Goal: Information Seeking & Learning: Find specific page/section

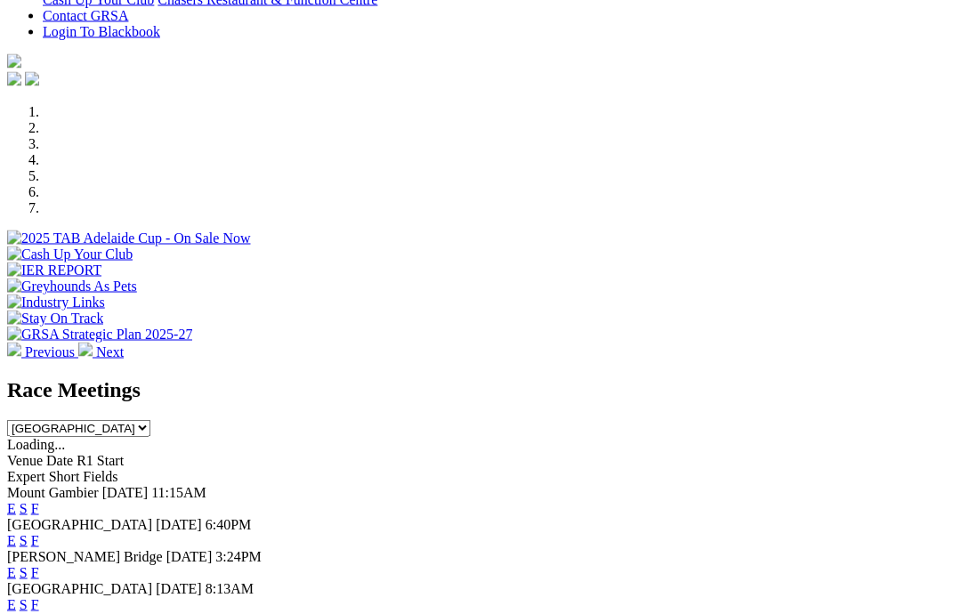
scroll to position [522, 0]
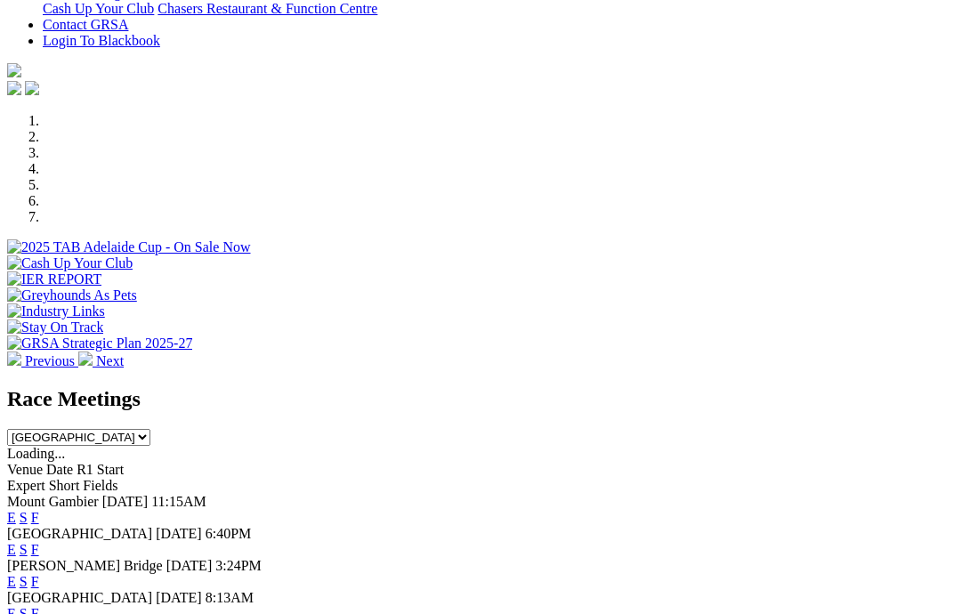
click at [39, 510] on link "F" at bounding box center [35, 517] width 8 height 15
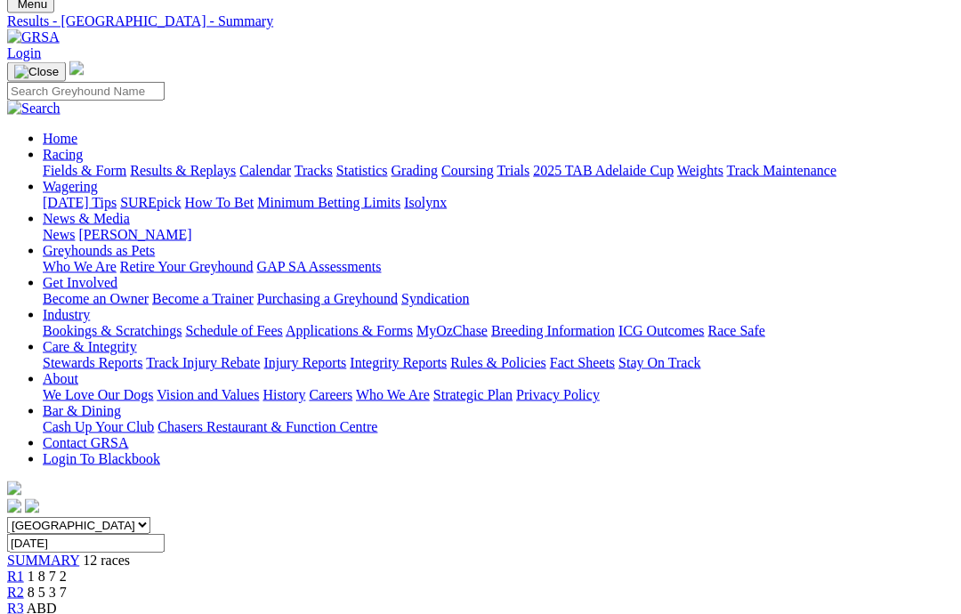
scroll to position [141, 0]
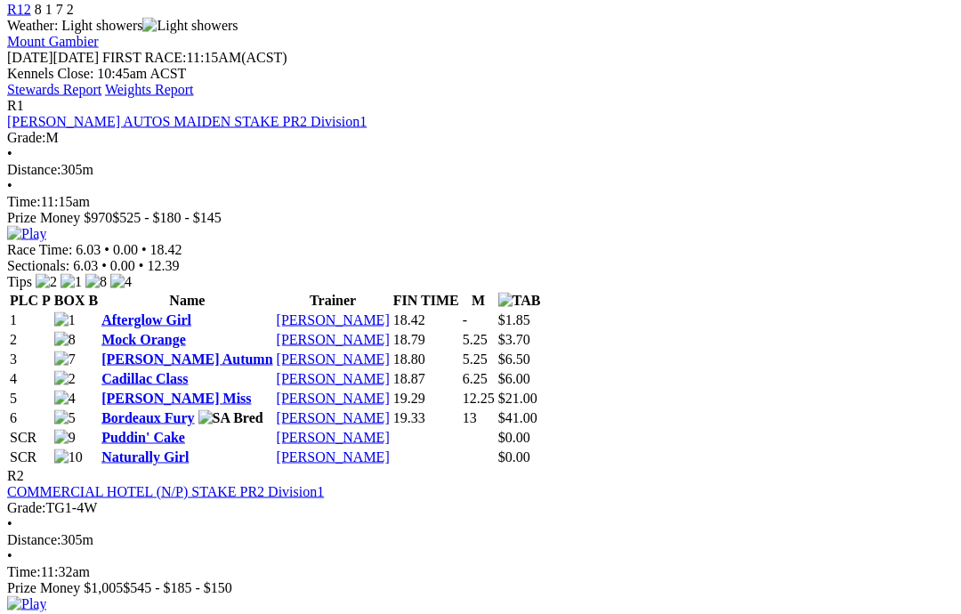
scroll to position [809, 0]
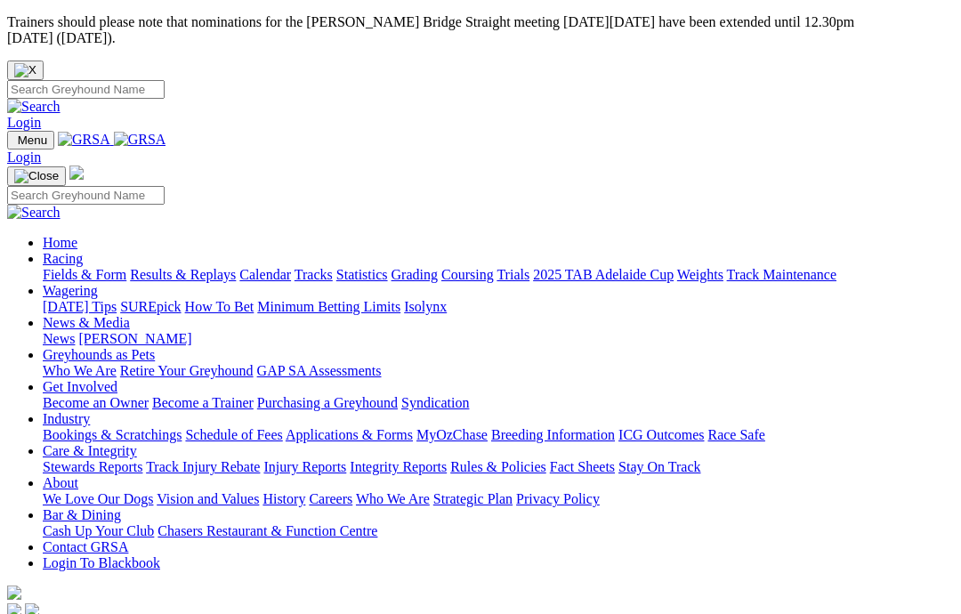
click at [137, 443] on link "Care & Integrity" at bounding box center [90, 450] width 94 height 15
click at [447, 459] on link "Integrity Reports" at bounding box center [398, 466] width 97 height 15
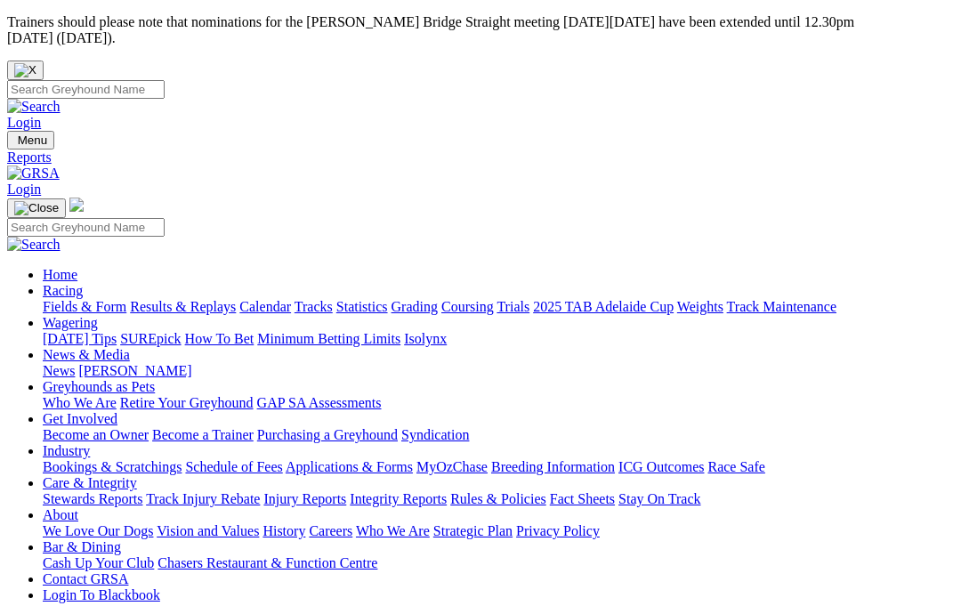
scroll to position [34, 0]
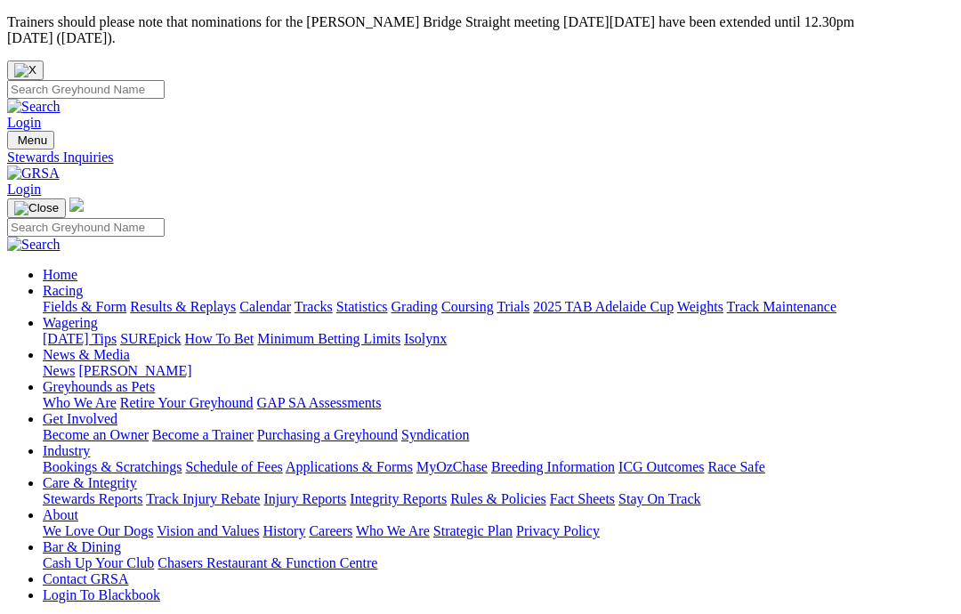
scroll to position [71, 0]
